Goal: Information Seeking & Learning: Learn about a topic

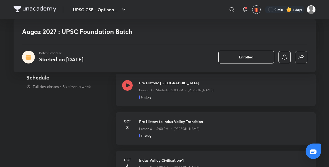
scroll to position [243, 0]
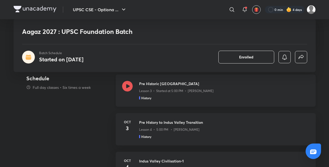
click at [129, 82] on icon at bounding box center [127, 86] width 11 height 11
